Goal: Find specific page/section: Find specific page/section

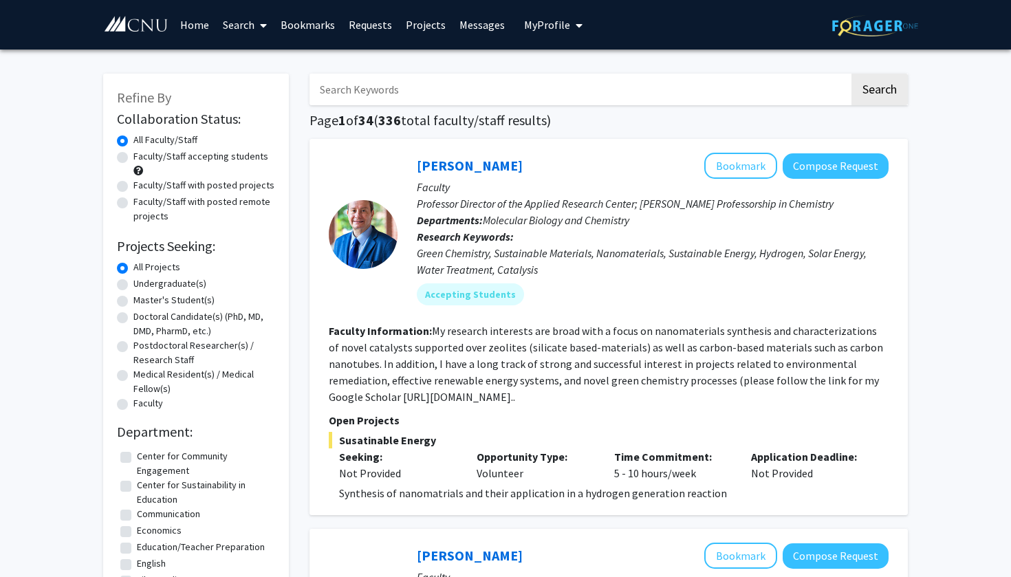
click at [424, 98] on input "Search Keywords" at bounding box center [579, 90] width 540 height 32
click at [879, 91] on button "Search" at bounding box center [879, 90] width 56 height 32
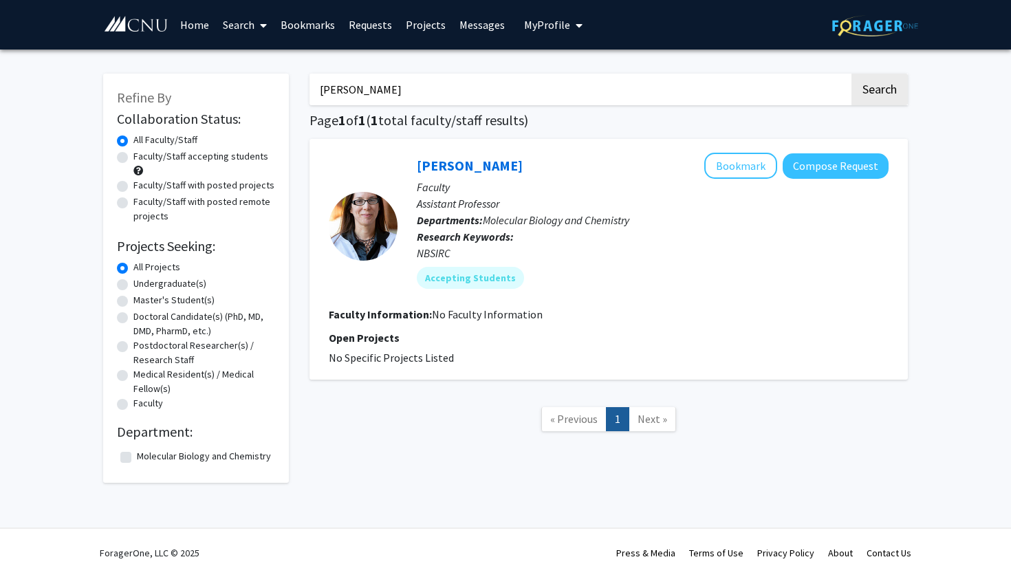
click at [338, 97] on input "[PERSON_NAME]" at bounding box center [579, 90] width 540 height 32
click at [879, 91] on button "Search" at bounding box center [879, 90] width 56 height 32
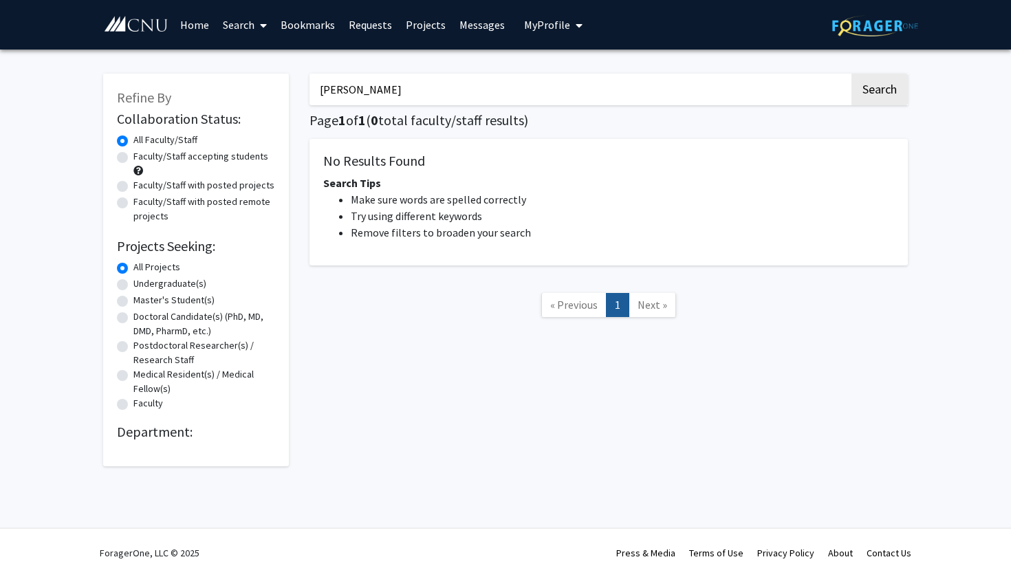
click at [879, 91] on button "Search" at bounding box center [879, 90] width 56 height 32
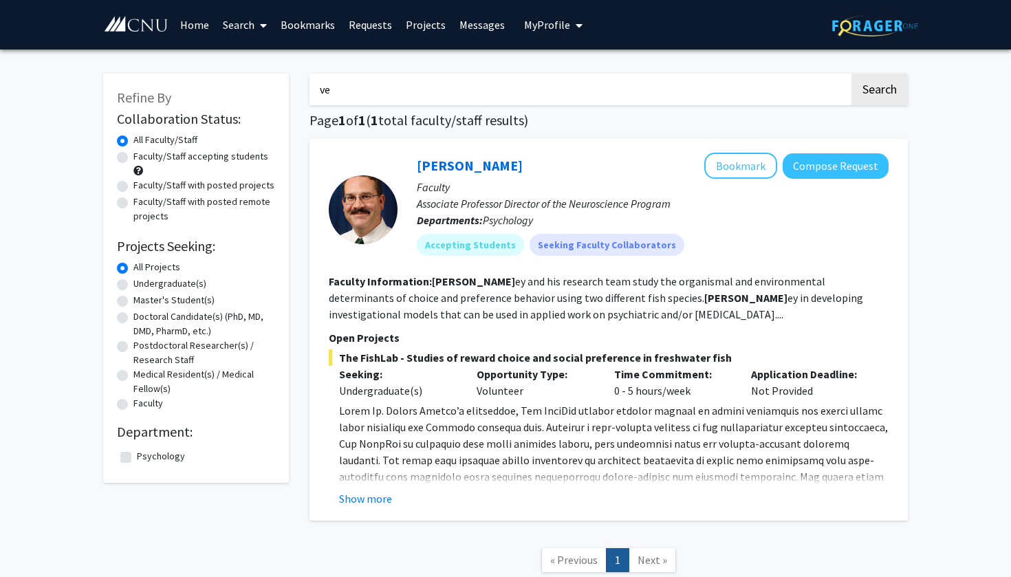
type input "v"
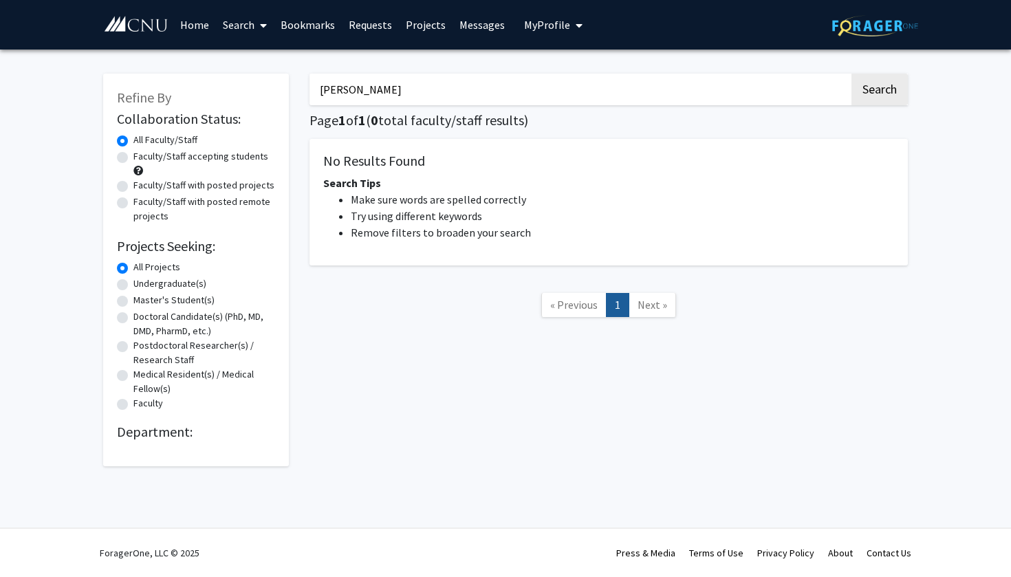
type input "[PERSON_NAME]"
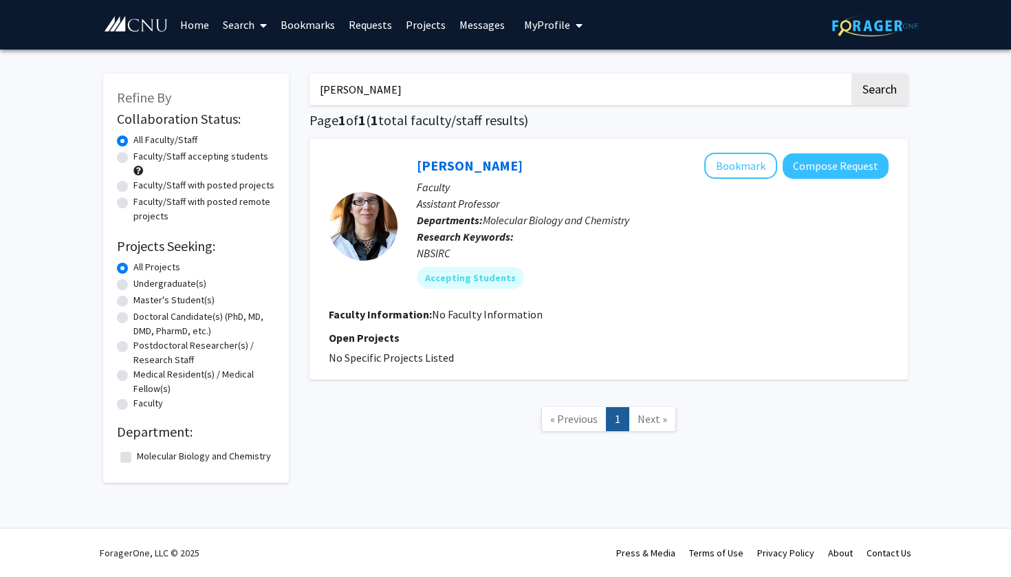
click at [370, 234] on div at bounding box center [363, 226] width 69 height 69
